Goal: Task Accomplishment & Management: Manage account settings

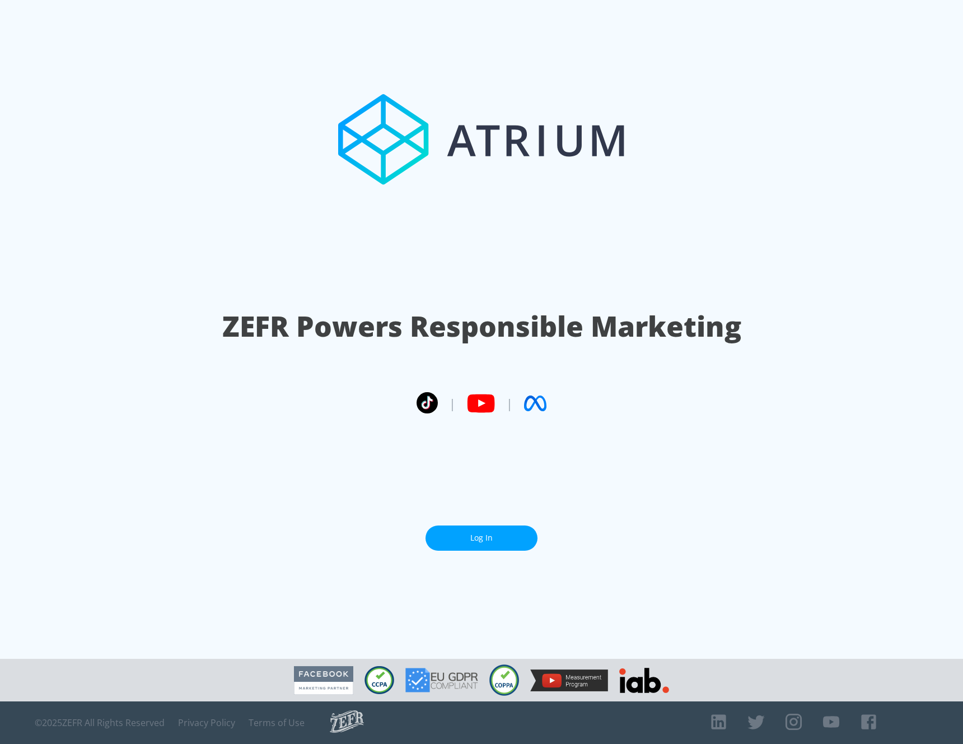
click at [481, 534] on link "Log In" at bounding box center [482, 537] width 112 height 25
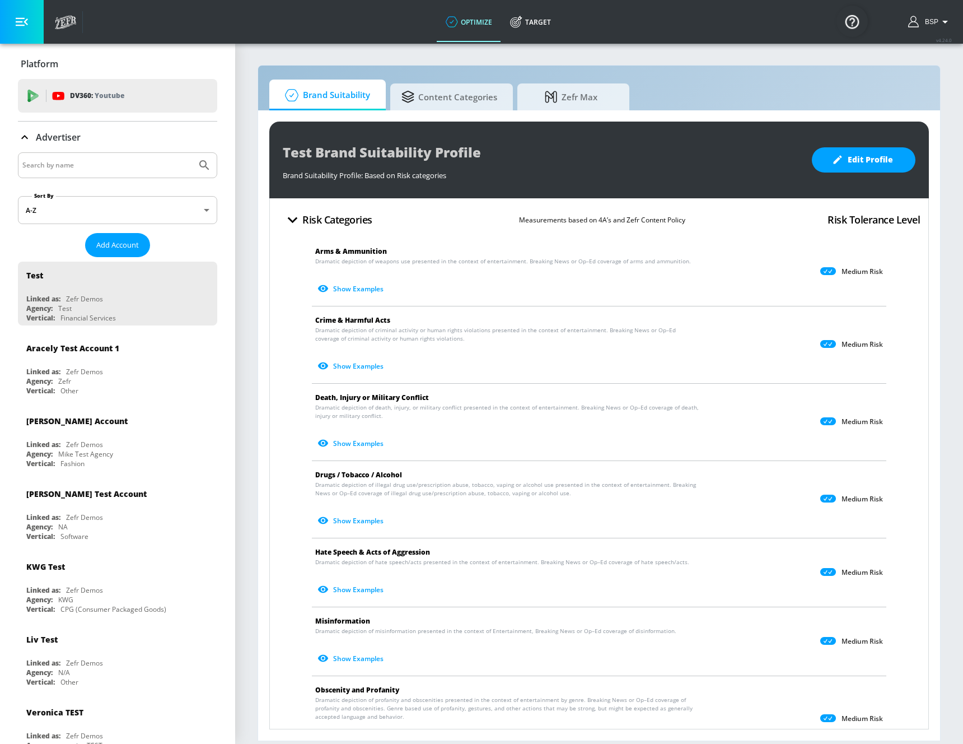
drag, startPoint x: 495, startPoint y: 264, endPoint x: 473, endPoint y: 264, distance: 22.4
click at [486, 263] on span "Dramatic depiction of weapons use presented in the context of entertainment. Br…" at bounding box center [503, 261] width 376 height 8
click at [347, 295] on button "Show Examples" at bounding box center [351, 288] width 73 height 18
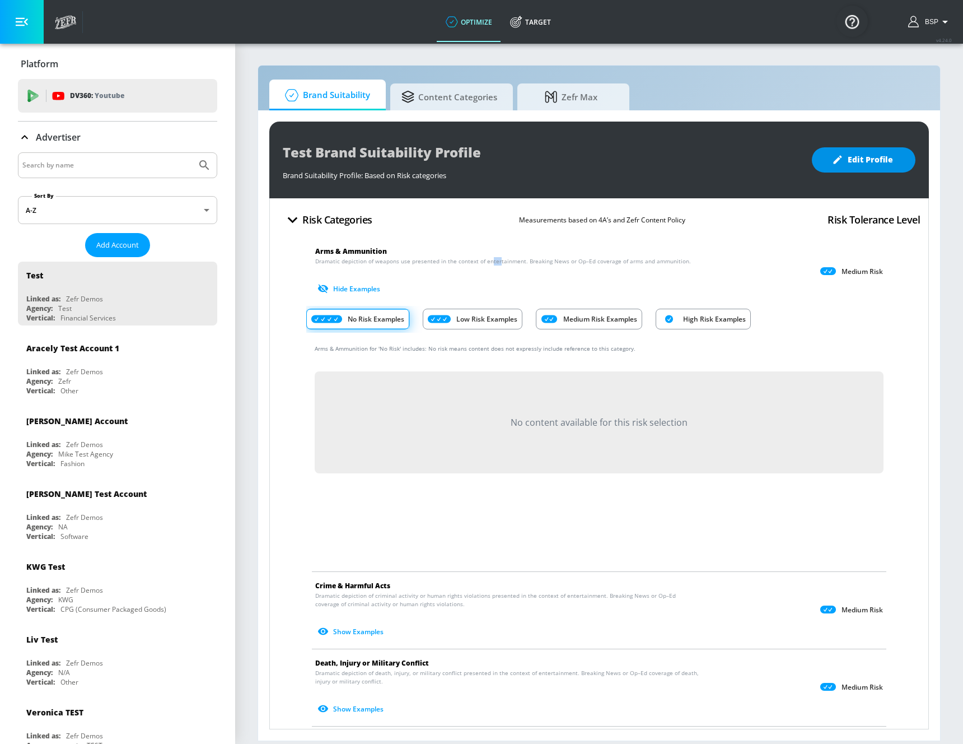
click at [851, 169] on button "Edit Profile" at bounding box center [864, 159] width 104 height 25
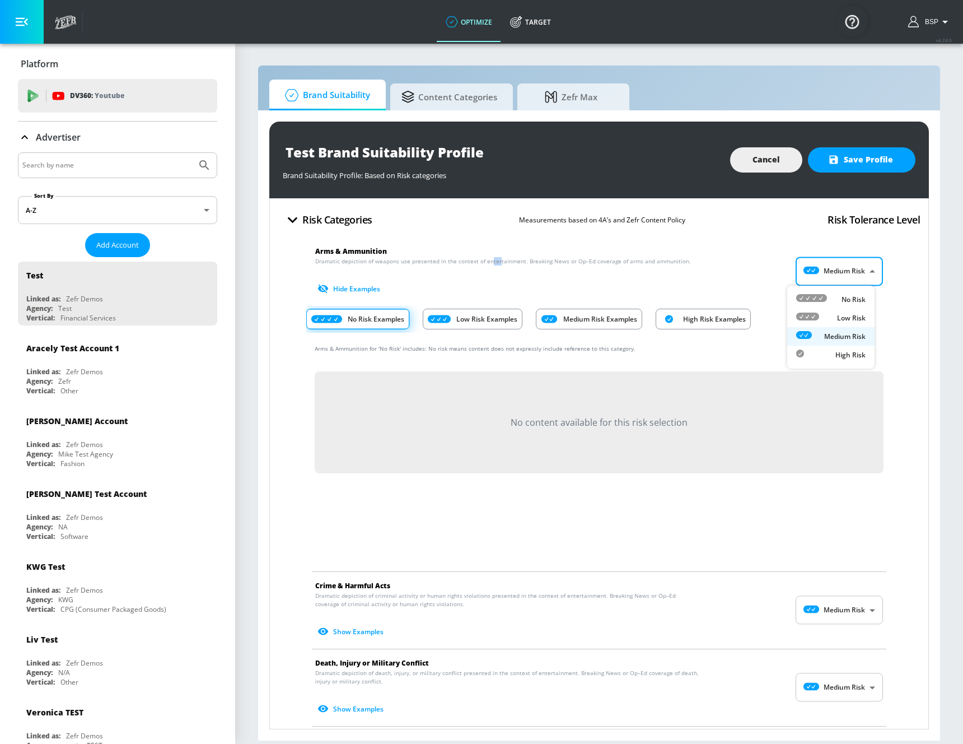
click at [809, 272] on body "optimize Target optimize Target v 4.24.0 BSP Platform DV360: Youtube DV360: You…" at bounding box center [481, 372] width 963 height 744
click at [809, 272] on div at bounding box center [481, 372] width 963 height 744
click at [844, 279] on body "optimize Target optimize Target v 4.24.0 BSP Platform DV360: Youtube DV360: You…" at bounding box center [481, 372] width 963 height 744
click at [806, 268] on div at bounding box center [481, 372] width 963 height 744
click at [757, 170] on button "Cancel" at bounding box center [766, 159] width 72 height 25
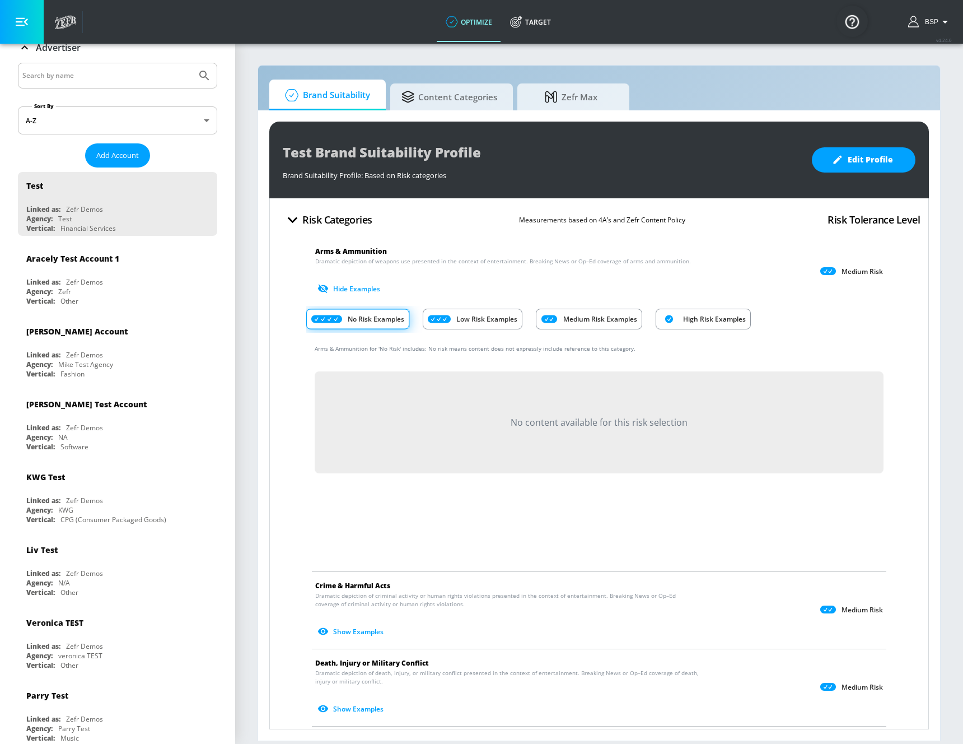
scroll to position [90, 0]
click at [817, 150] on button "Edit Profile" at bounding box center [864, 159] width 104 height 25
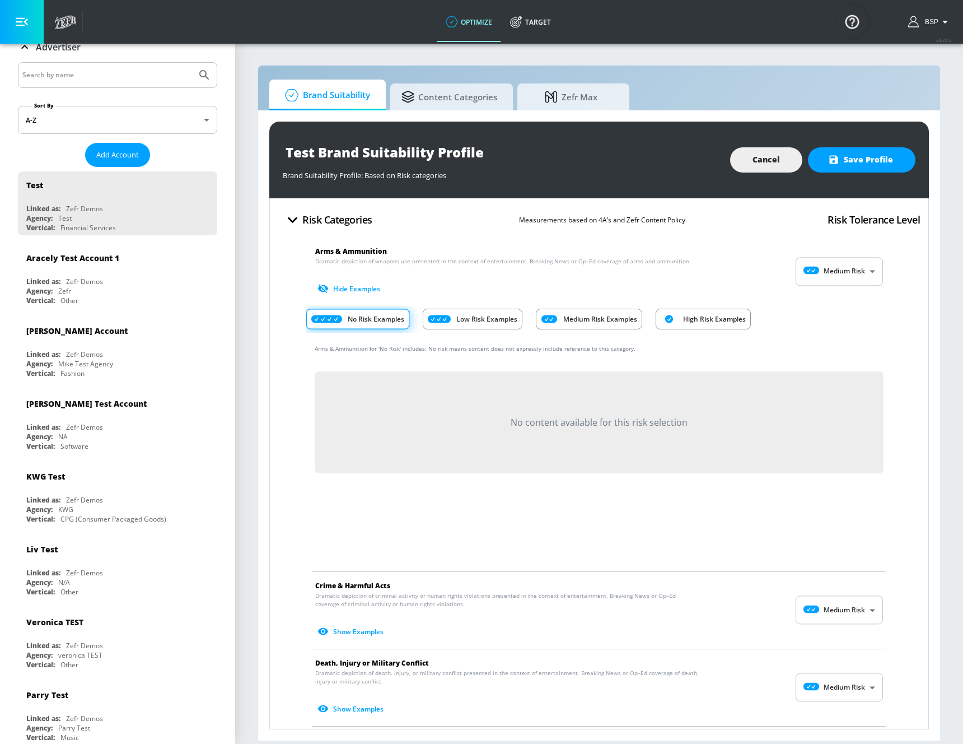
click at [827, 270] on body "optimize Target optimize Target v 4.24.0 BSP Platform DV360: Youtube DV360: You…" at bounding box center [481, 372] width 963 height 744
click at [722, 204] on div at bounding box center [481, 372] width 963 height 744
click at [735, 158] on button "Cancel" at bounding box center [766, 159] width 72 height 25
click at [765, 161] on div "Test Brand Suitability Profile" at bounding box center [542, 151] width 518 height 25
click at [470, 168] on div "Brand Suitability Profile: Based on Risk categories" at bounding box center [542, 173] width 518 height 16
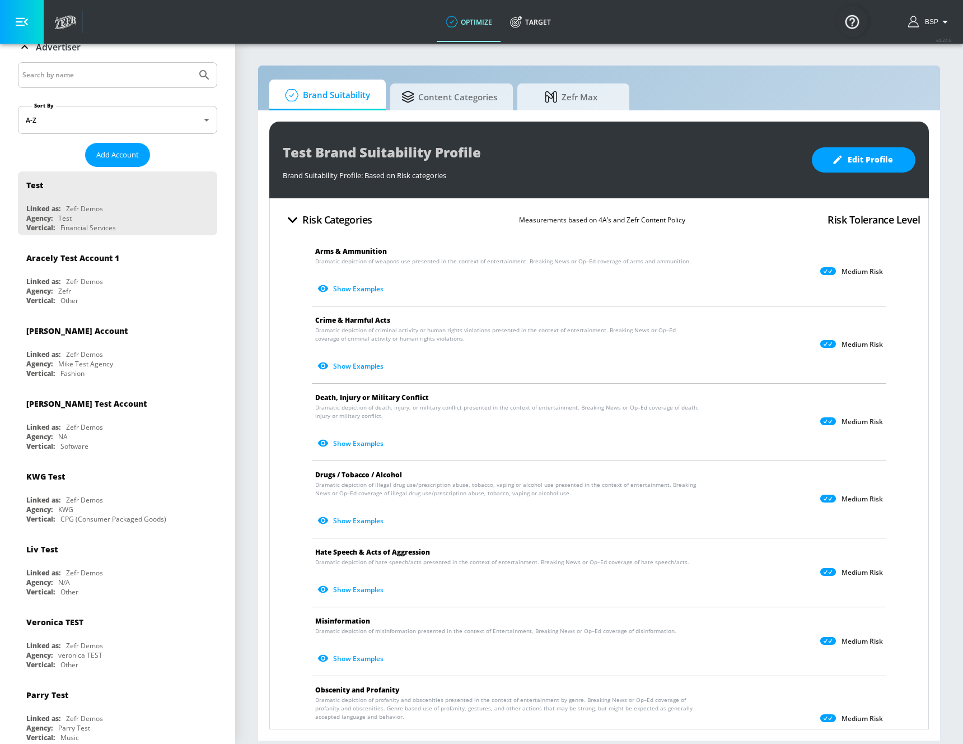
click at [694, 124] on div "Test Brand Suitability Profile Brand Suitability Profile: Based on Risk categor…" at bounding box center [599, 160] width 660 height 77
